Goal: Check status: Check status

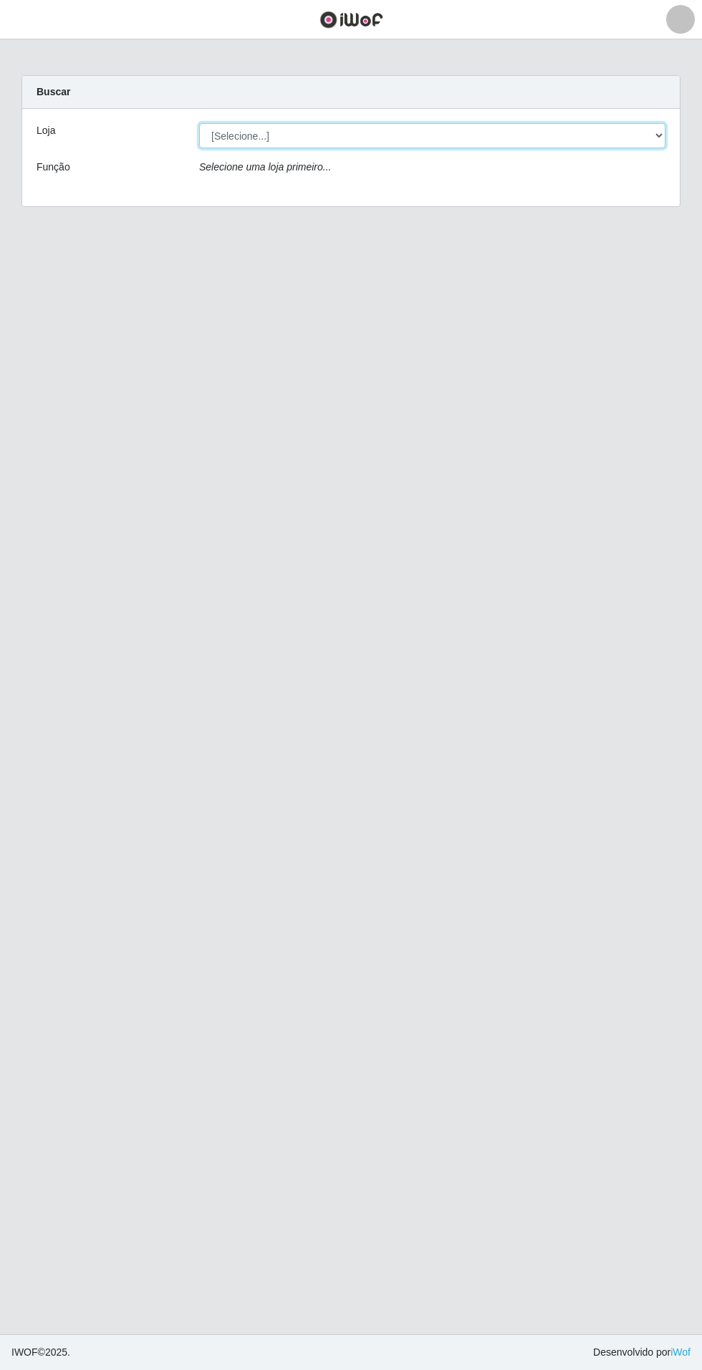
click at [627, 135] on select "[Selecione...] Atacado Vem - Loja 31 [GEOGRAPHIC_DATA]" at bounding box center [432, 135] width 466 height 25
select select "437"
click at [199, 123] on select "[Selecione...] Atacado Vem - Loja 31 [GEOGRAPHIC_DATA]" at bounding box center [432, 135] width 466 height 25
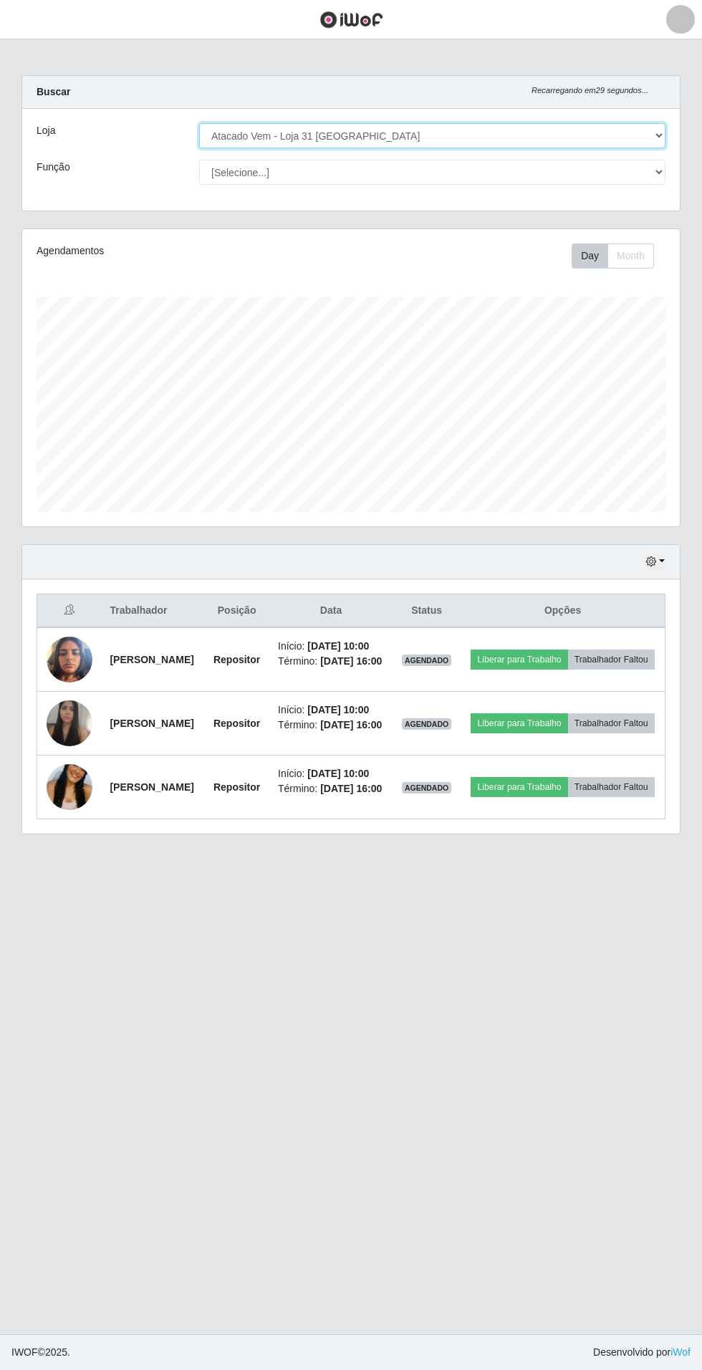
scroll to position [296, 657]
click at [78, 753] on img at bounding box center [70, 723] width 46 height 59
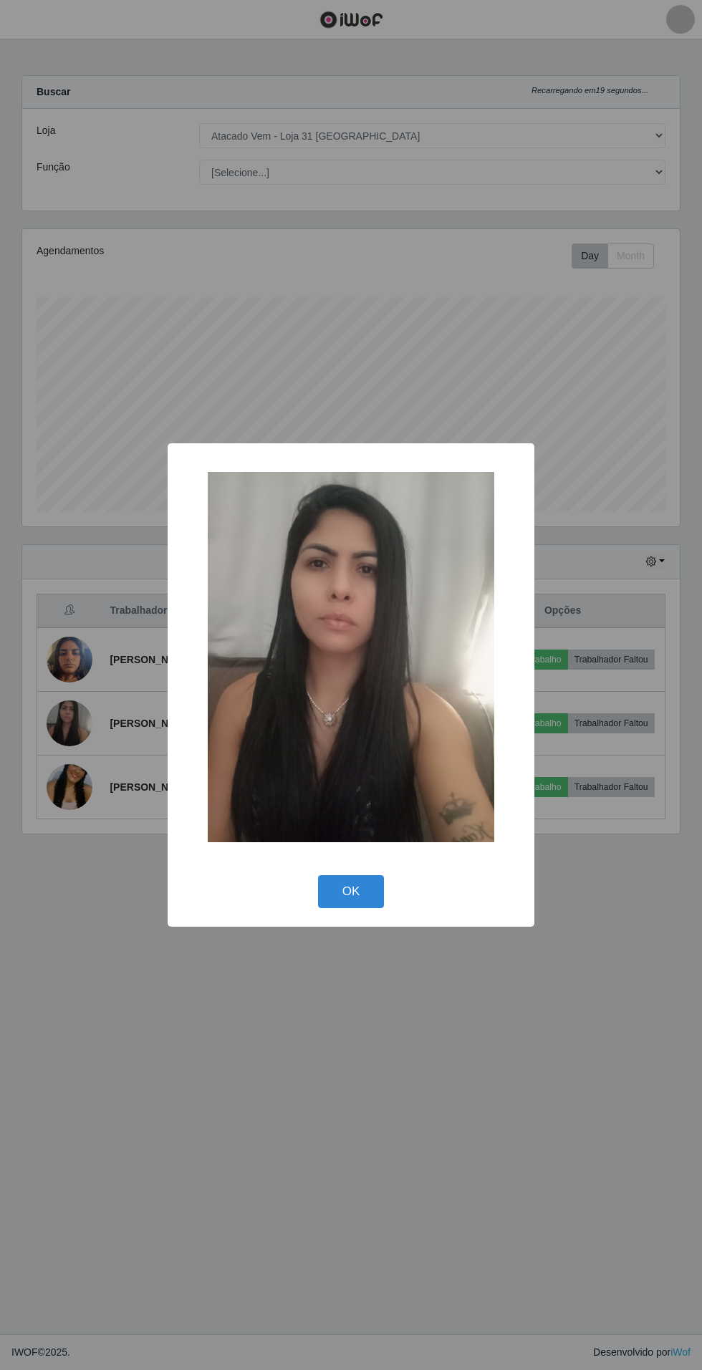
click at [410, 1127] on div "× OK Cancel" at bounding box center [351, 685] width 702 height 1370
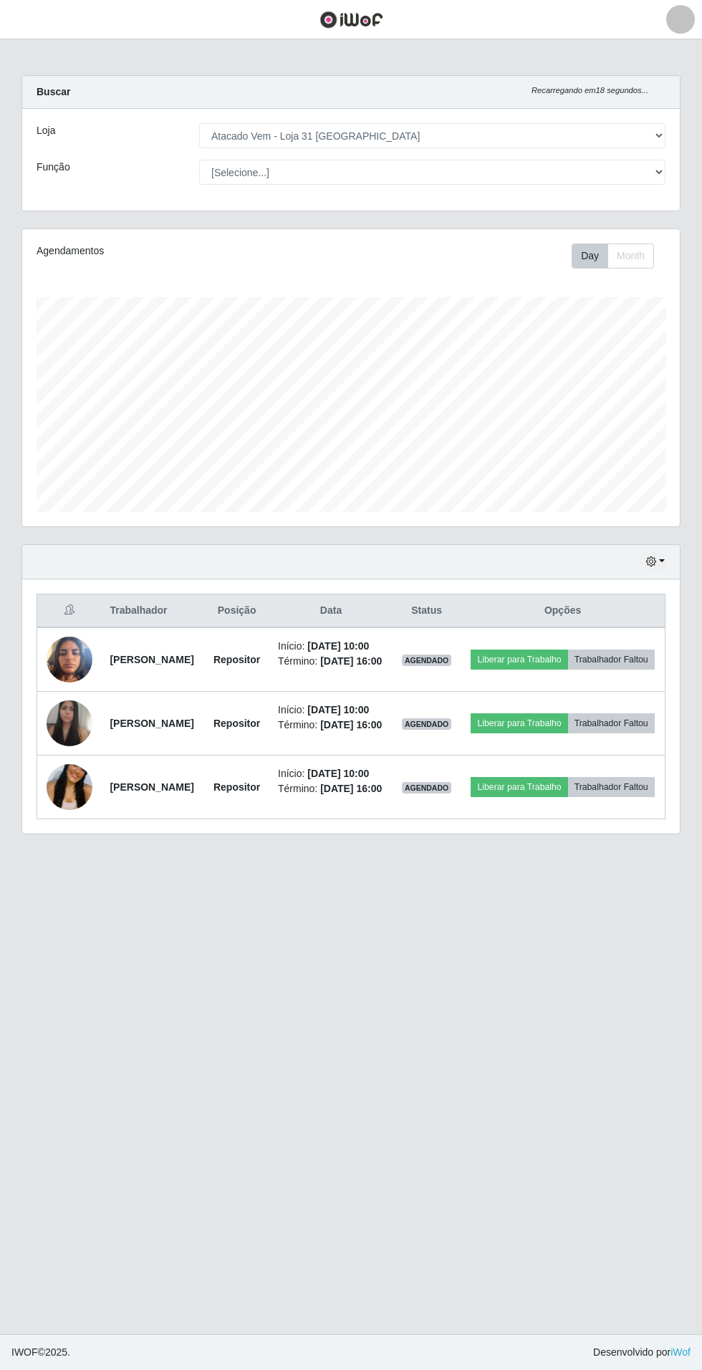
click at [84, 838] on img at bounding box center [70, 787] width 46 height 102
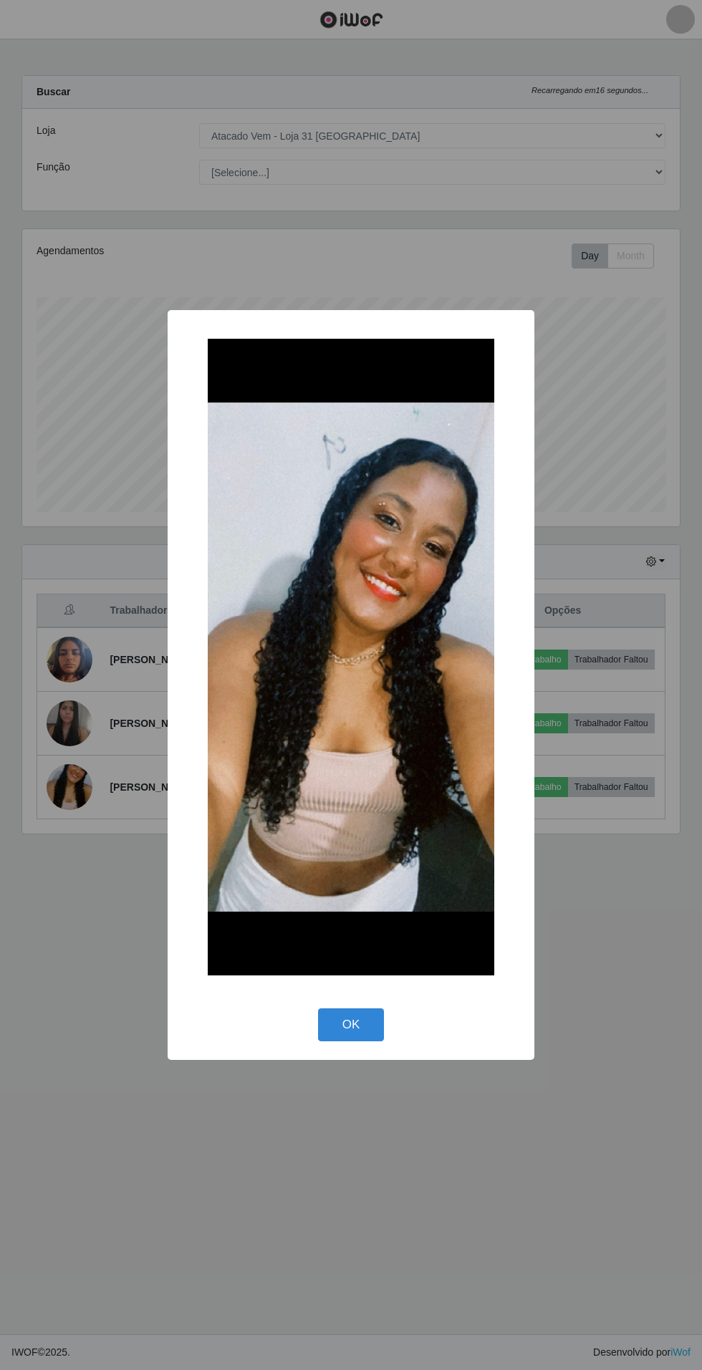
click at [401, 1191] on div "× OK Cancel" at bounding box center [351, 685] width 702 height 1370
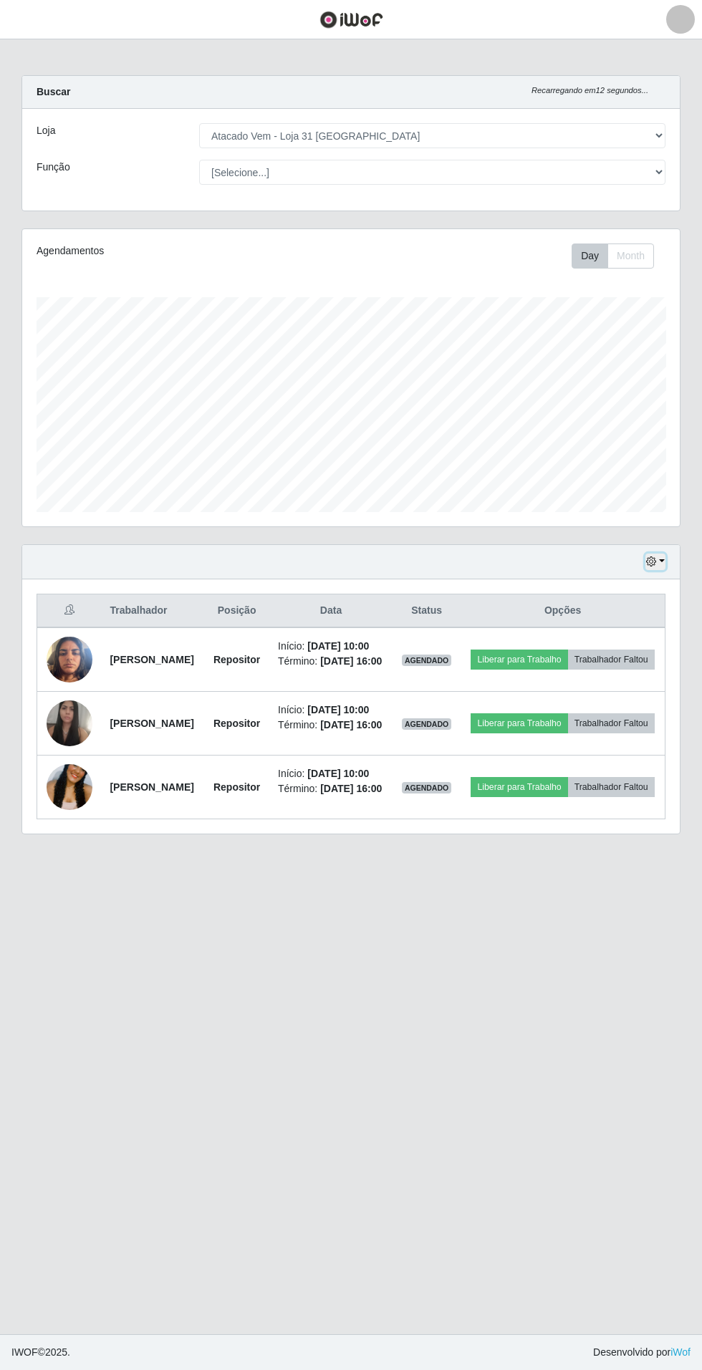
click at [662, 559] on button "button" at bounding box center [655, 561] width 20 height 16
click at [637, 622] on button "1 dia" at bounding box center [607, 617] width 113 height 30
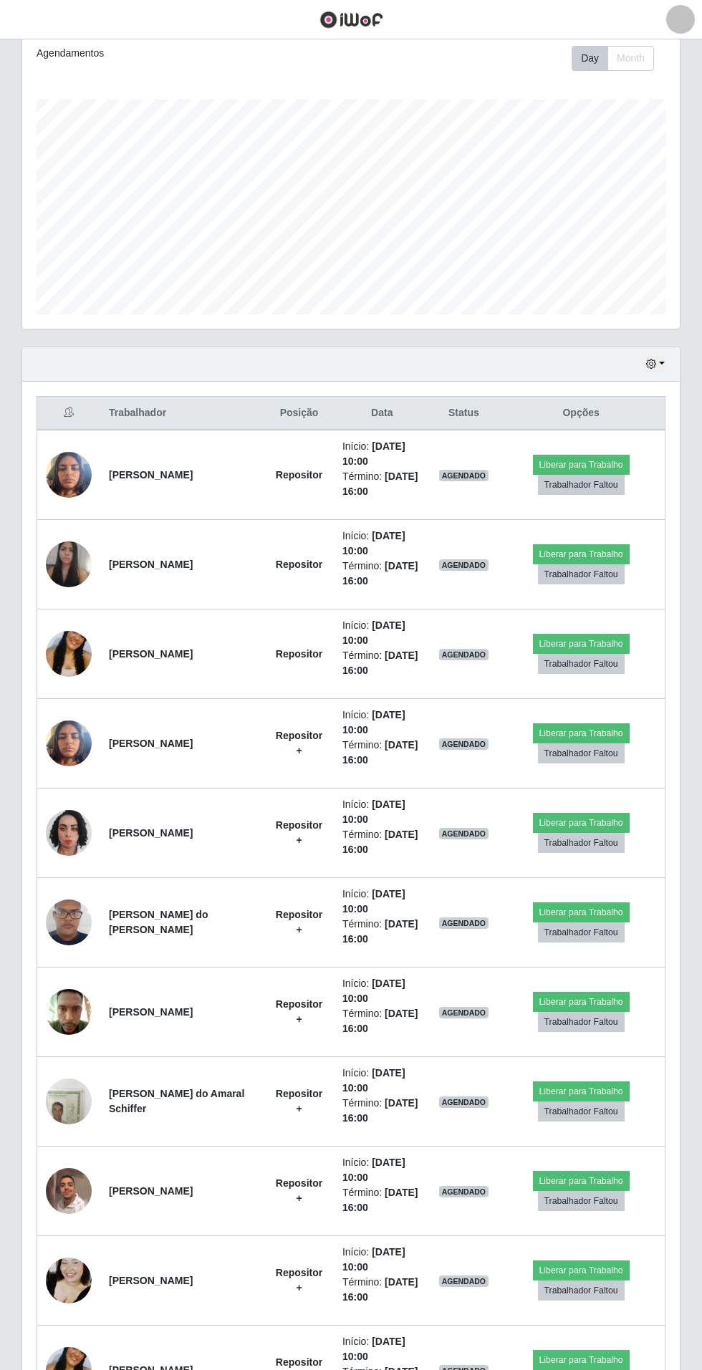
scroll to position [205, 0]
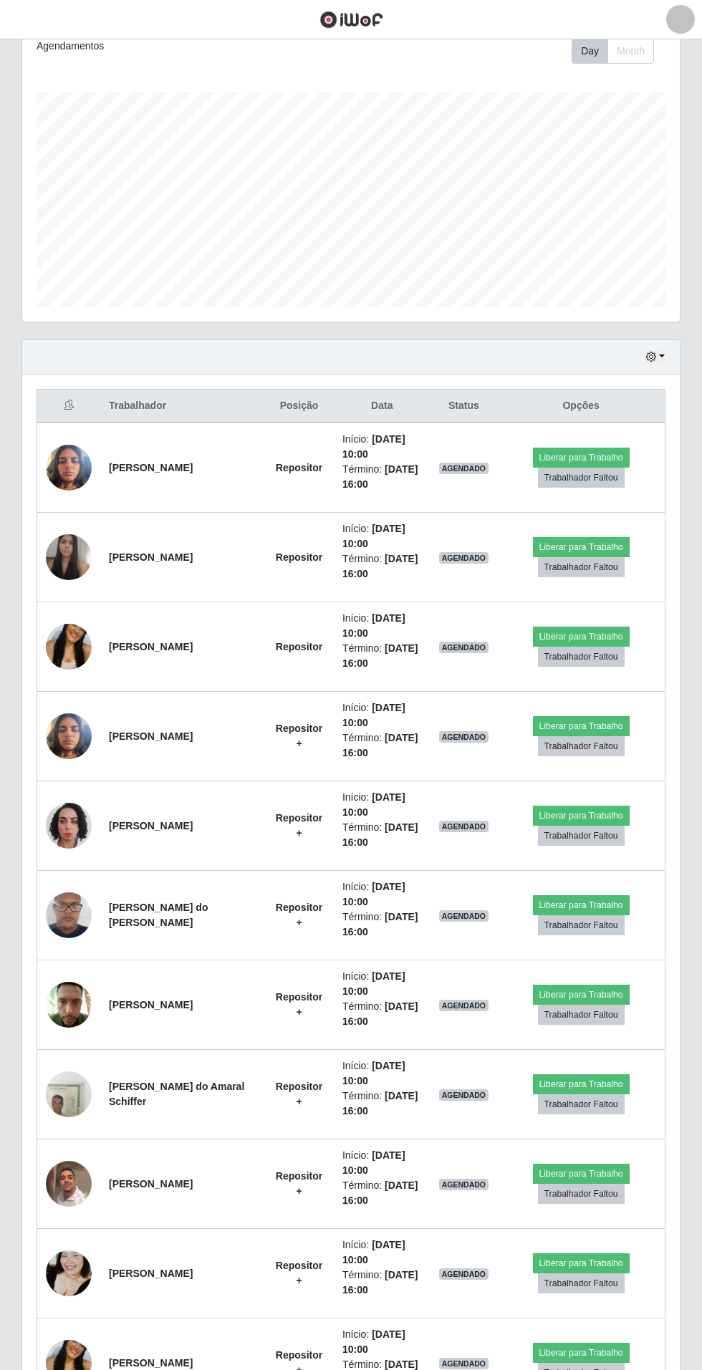
click at [76, 1088] on img at bounding box center [69, 1094] width 46 height 82
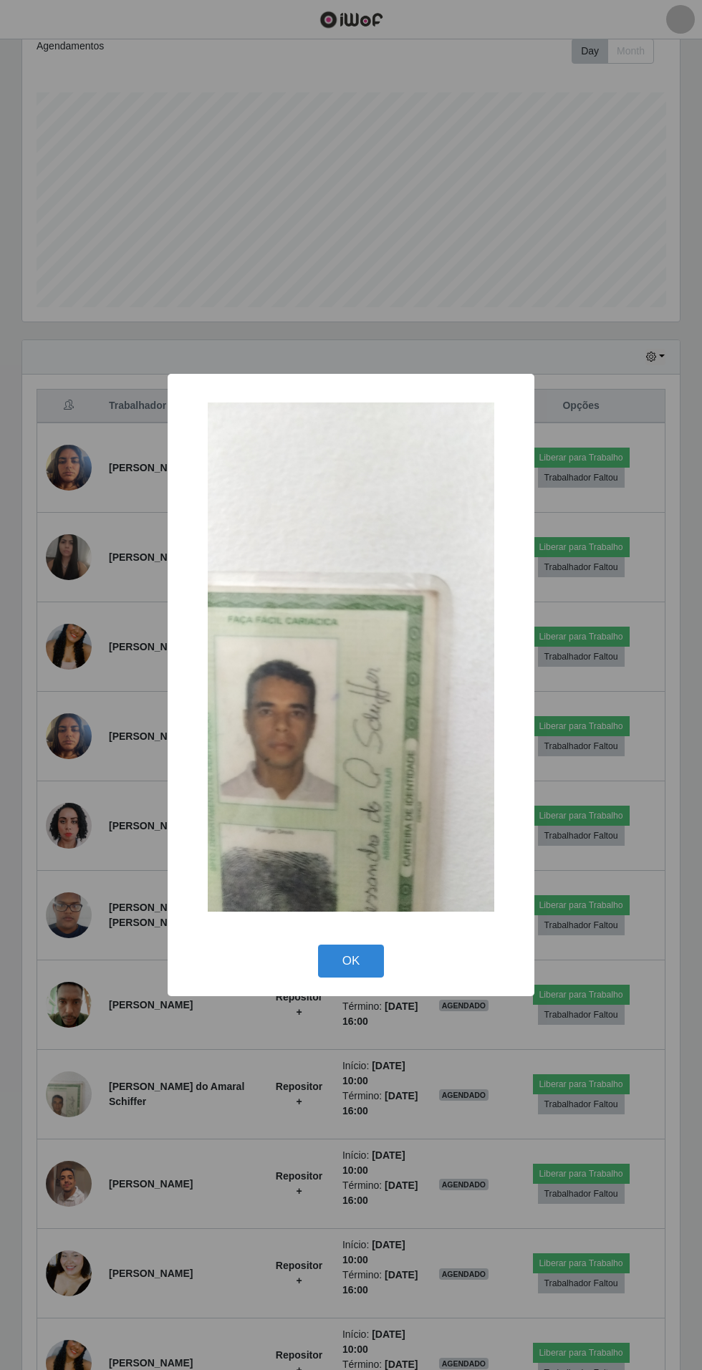
click at [248, 1254] on div "× OK Cancel" at bounding box center [351, 685] width 702 height 1370
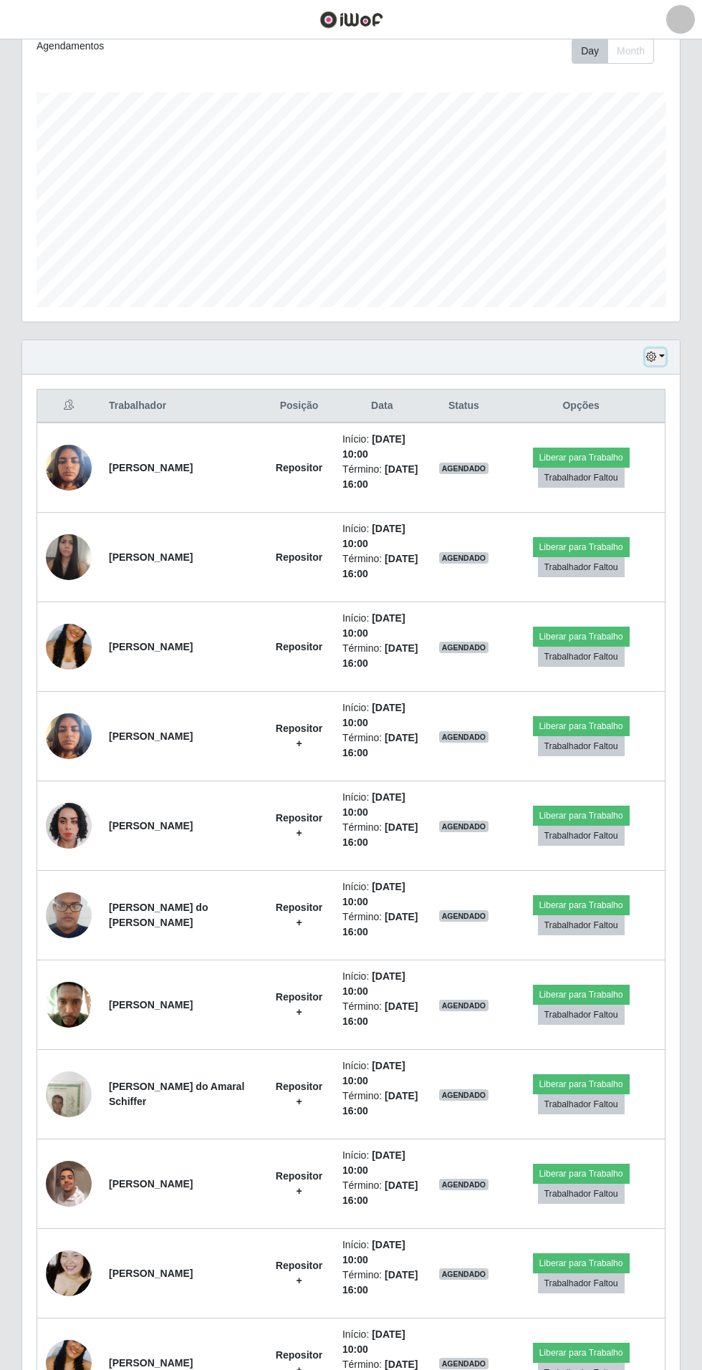
click at [651, 354] on icon "button" at bounding box center [651, 357] width 10 height 10
click at [629, 461] on button "1 Semana" at bounding box center [607, 473] width 113 height 30
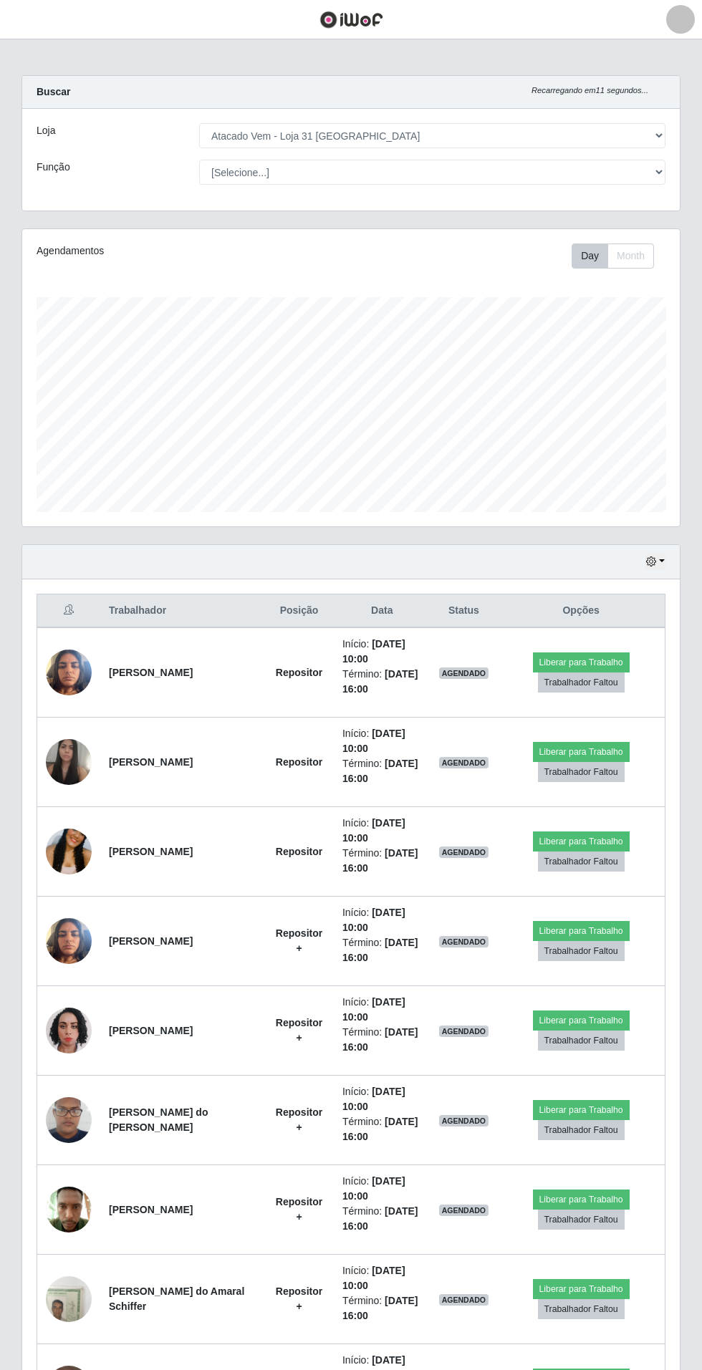
click at [654, 562] on icon "button" at bounding box center [651, 561] width 10 height 10
